Goal: Task Accomplishment & Management: Manage account settings

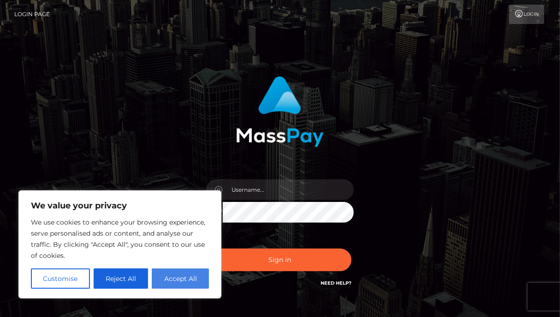
click at [179, 277] on button "Accept All" at bounding box center [180, 278] width 57 height 20
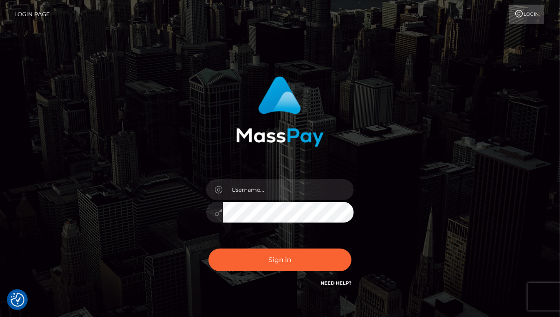
checkbox input "true"
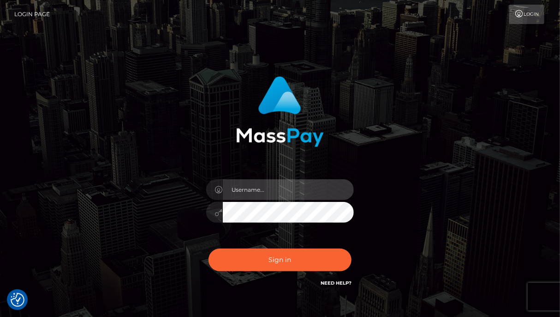
click at [252, 188] on input "text" at bounding box center [288, 189] width 131 height 21
type input "missangel2911@gmail.com"
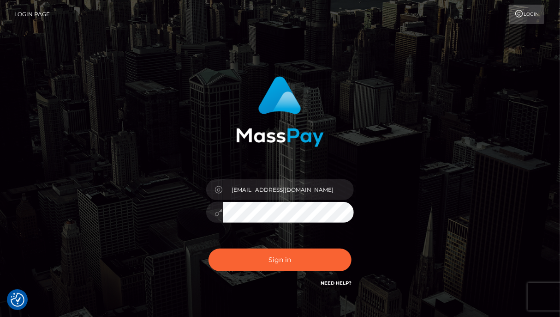
click at [209, 248] on button "Sign in" at bounding box center [280, 259] width 143 height 23
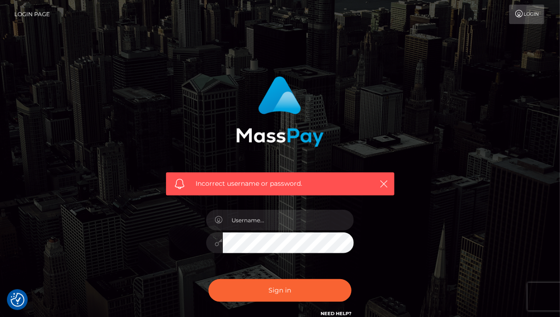
scroll to position [87, 0]
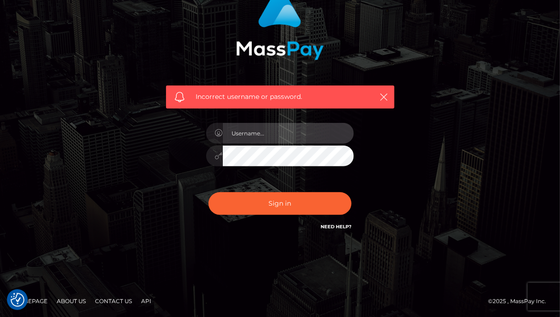
click at [260, 138] on input "text" at bounding box center [288, 133] width 131 height 21
type input "[EMAIL_ADDRESS][DOMAIN_NAME]"
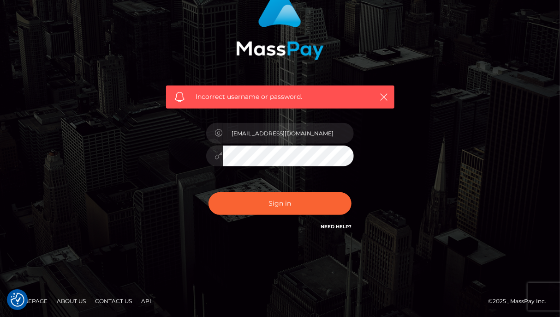
click at [209, 192] on button "Sign in" at bounding box center [280, 203] width 143 height 23
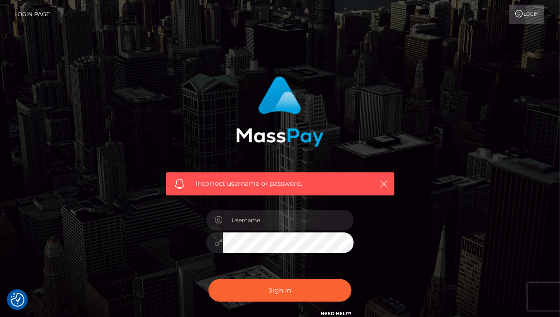
click at [239, 188] on span "Incorrect username or password." at bounding box center [280, 184] width 168 height 10
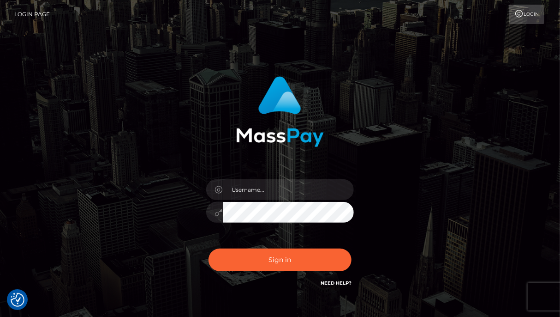
type input "[EMAIL_ADDRESS][DOMAIN_NAME]"
click at [209, 248] on button "Sign in" at bounding box center [280, 259] width 143 height 23
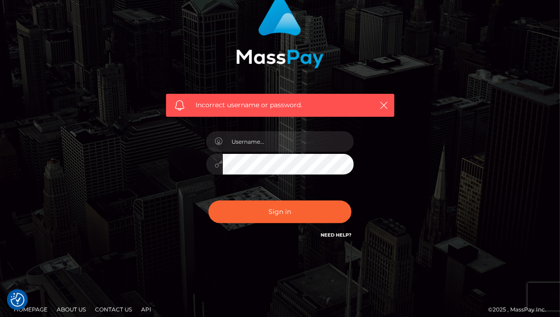
scroll to position [84, 0]
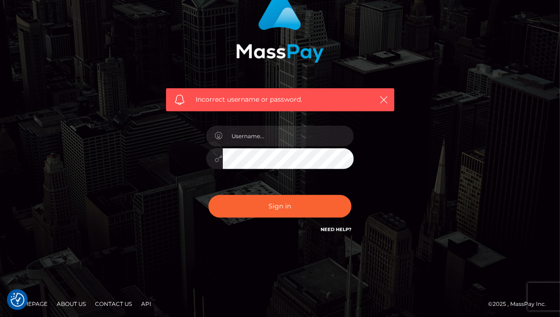
click at [339, 229] on link "Need Help?" at bounding box center [336, 229] width 31 height 6
click at [43, 291] on footer "Homepage About Us Contact Us API © 2025 , MassPay Inc." at bounding box center [280, 304] width 560 height 32
click at [75, 307] on link "About Us" at bounding box center [71, 303] width 36 height 14
click at [102, 302] on link "Contact Us" at bounding box center [113, 303] width 44 height 14
click at [393, 108] on div "Incorrect username or password." at bounding box center [280, 99] width 229 height 23
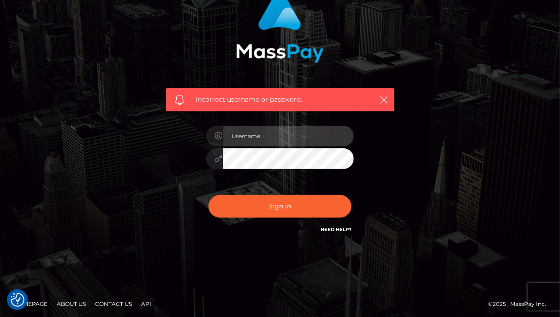
drag, startPoint x: 303, startPoint y: 132, endPoint x: 305, endPoint y: 137, distance: 5.6
click at [303, 132] on input "text" at bounding box center [288, 136] width 131 height 21
click at [305, 138] on input "text" at bounding box center [288, 136] width 131 height 21
type input "missangel2911@gmail.com"
click at [542, 289] on footer "Homepage About Us Contact Us API © 2025 , MassPay Inc." at bounding box center [280, 304] width 560 height 32
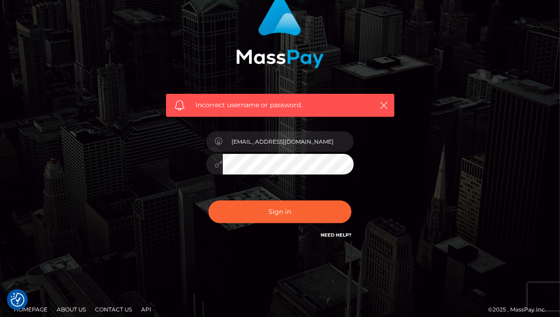
scroll to position [0, 0]
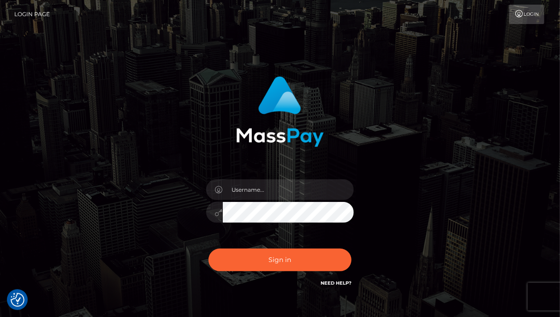
click at [524, 10] on link "Login" at bounding box center [527, 14] width 35 height 19
